Goal: Information Seeking & Learning: Learn about a topic

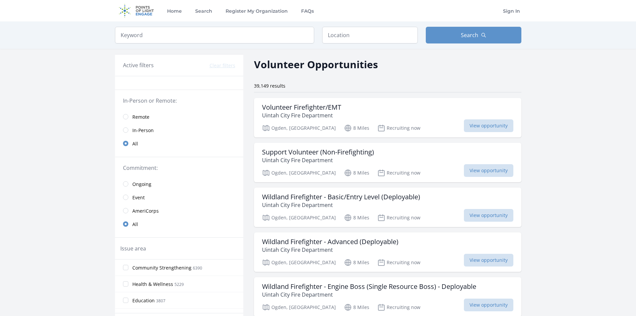
click at [143, 117] on span "Remote" at bounding box center [140, 117] width 17 height 7
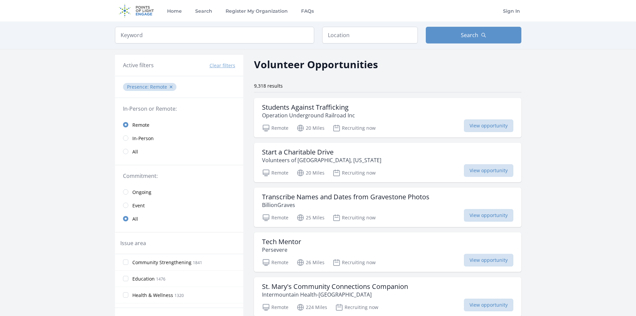
click at [145, 195] on span "Ongoing" at bounding box center [141, 192] width 19 height 7
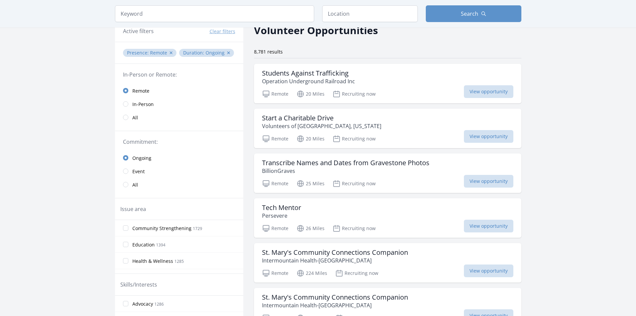
scroll to position [67, 0]
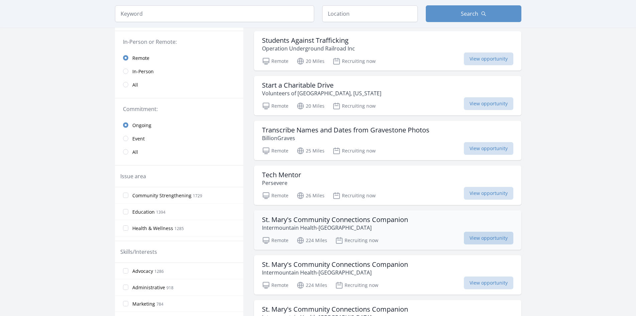
click at [484, 238] on span "View opportunity" at bounding box center [488, 237] width 49 height 13
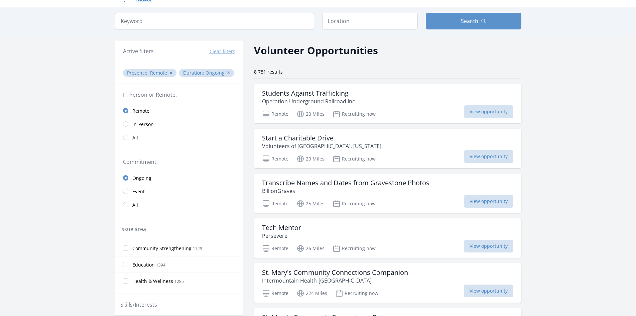
scroll to position [0, 0]
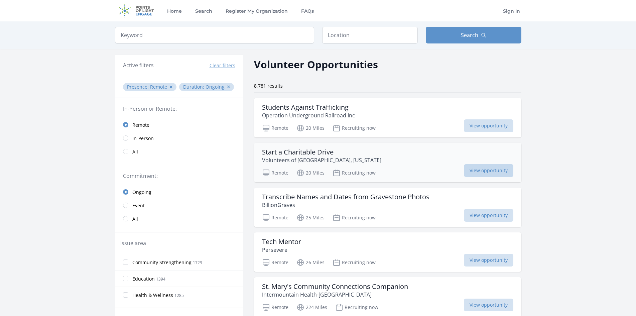
click at [481, 172] on span "View opportunity" at bounding box center [488, 170] width 49 height 13
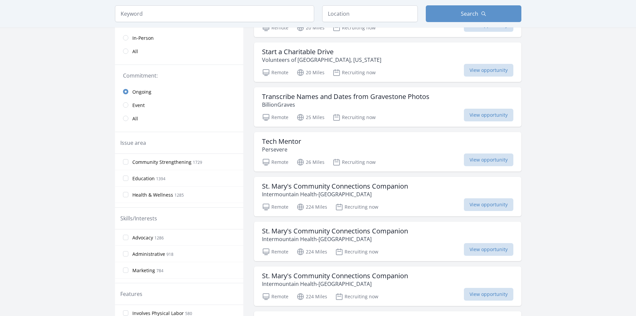
click at [148, 195] on span "Health & Wellness" at bounding box center [152, 194] width 41 height 7
click at [128, 195] on input "Health & Wellness 1285" at bounding box center [125, 194] width 5 height 5
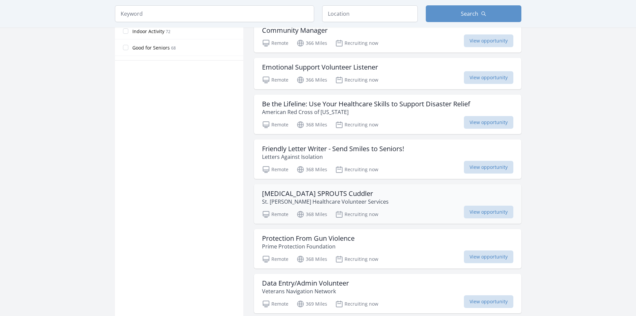
scroll to position [401, 0]
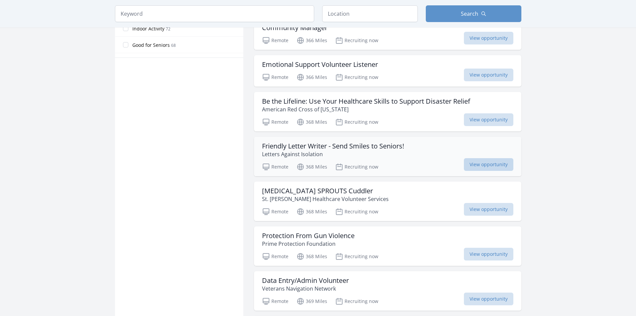
click at [478, 166] on span "View opportunity" at bounding box center [488, 164] width 49 height 13
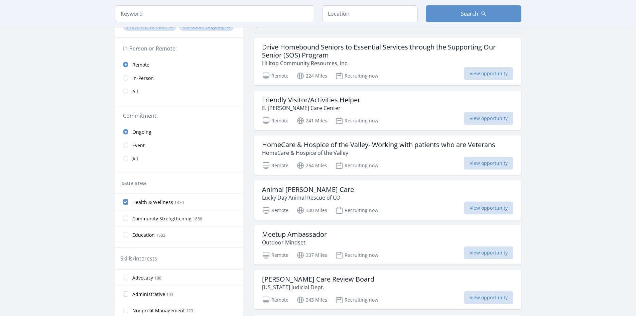
scroll to position [67, 0]
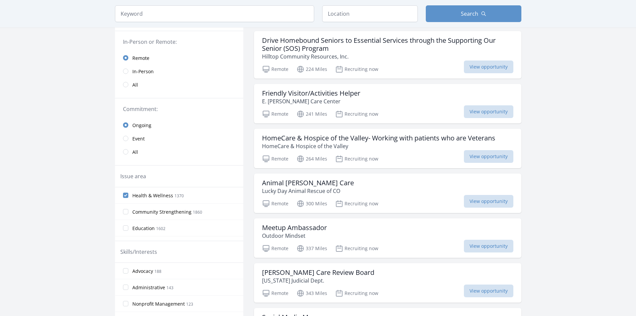
click at [137, 151] on span "All" at bounding box center [135, 152] width 6 height 7
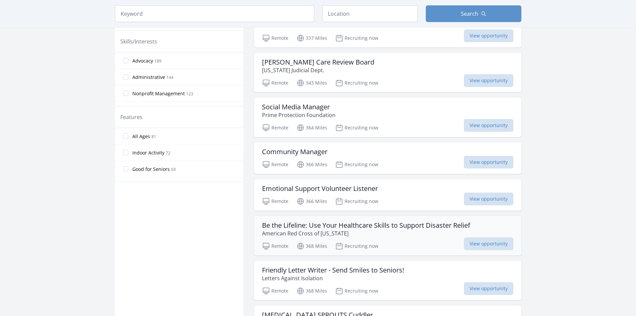
scroll to position [334, 0]
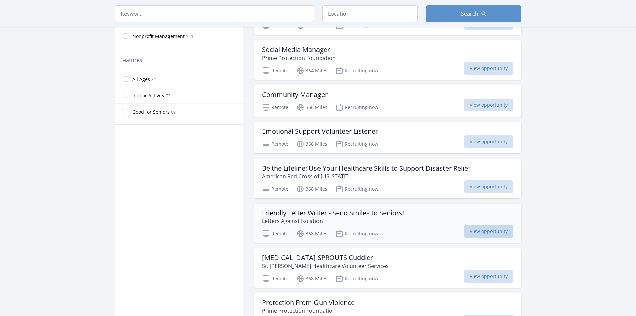
click at [499, 229] on span "View opportunity" at bounding box center [488, 231] width 49 height 13
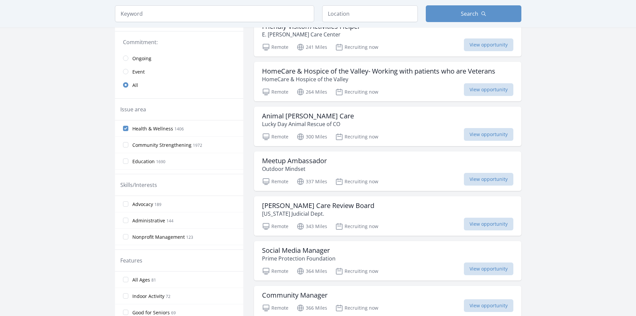
scroll to position [0, 0]
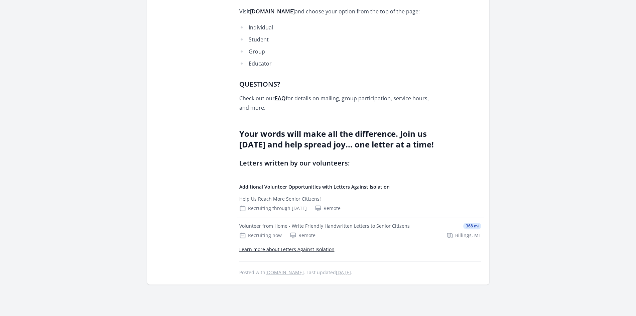
scroll to position [434, 0]
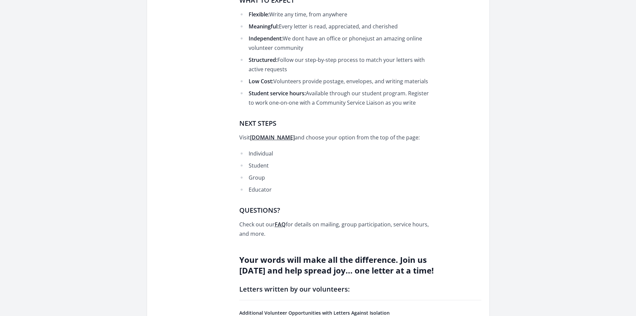
scroll to position [434, 0]
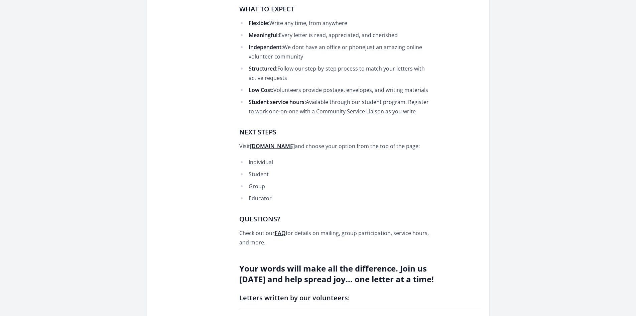
click at [285, 142] on strong "[DOMAIN_NAME]" at bounding box center [272, 145] width 45 height 7
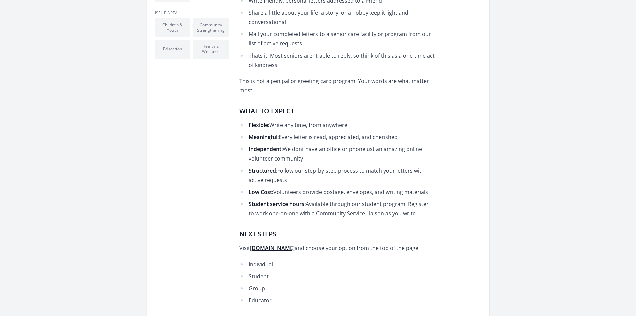
scroll to position [234, 0]
